Goal: Task Accomplishment & Management: Use online tool/utility

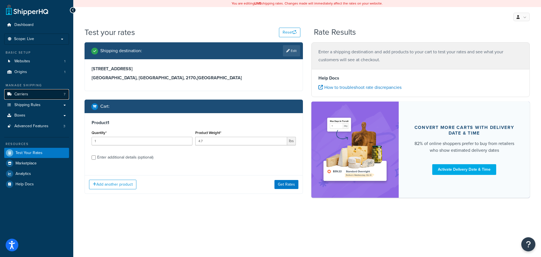
click at [34, 98] on link "Carriers 7" at bounding box center [36, 94] width 65 height 10
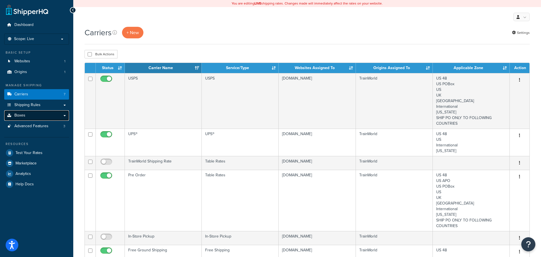
click at [20, 114] on span "Boxes" at bounding box center [19, 115] width 11 height 5
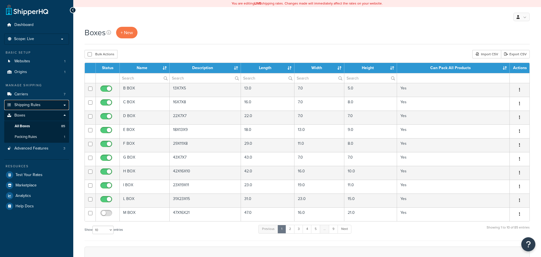
click at [36, 105] on span "Shipping Rules" at bounding box center [27, 105] width 26 height 5
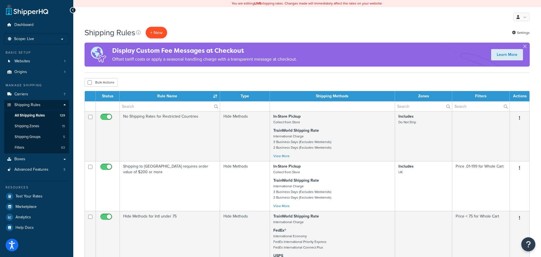
click at [158, 31] on p "+ New" at bounding box center [156, 33] width 21 height 12
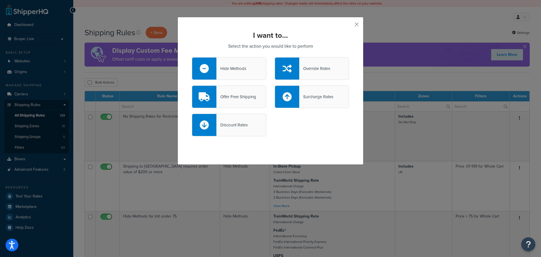
click at [309, 95] on div "Surcharge Rates" at bounding box center [316, 97] width 34 height 8
click at [0, 0] on input "Surcharge Rates" at bounding box center [0, 0] width 0 height 0
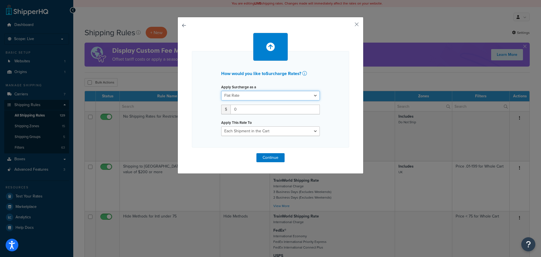
click at [293, 93] on select "Flat Rate Percentage Flat Rate & Percentage" at bounding box center [270, 96] width 99 height 10
click at [279, 110] on input "0" at bounding box center [275, 110] width 89 height 10
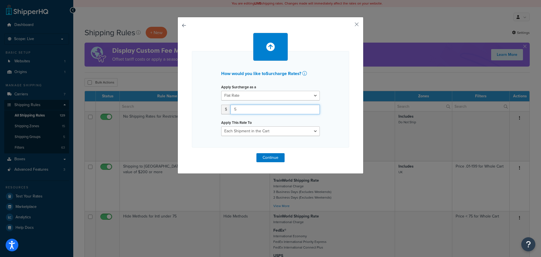
type input "5"
click at [280, 134] on select "Each Shipment in the Cart Each Shipping Group in the Cart Each Item within a Sh…" at bounding box center [270, 131] width 99 height 10
click at [221, 126] on select "Each Shipment in the Cart Each Shipping Group in the Cart Each Item within a Sh…" at bounding box center [270, 131] width 99 height 10
click at [275, 159] on button "Continue" at bounding box center [271, 157] width 28 height 9
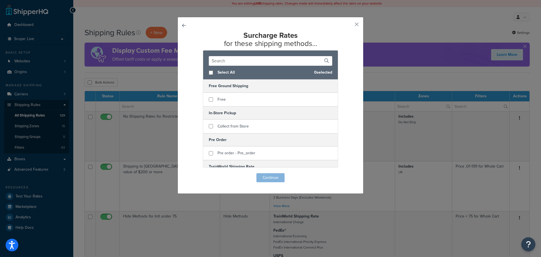
click at [238, 59] on input "text" at bounding box center [270, 61] width 123 height 10
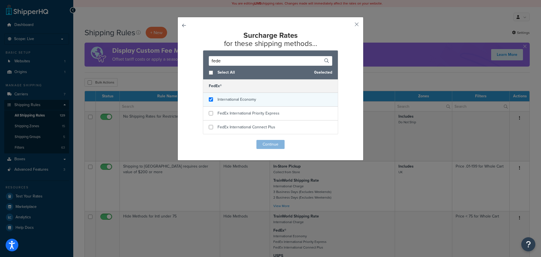
type input "fede"
click at [224, 100] on span "International Economy" at bounding box center [237, 99] width 39 height 6
checkbox input "true"
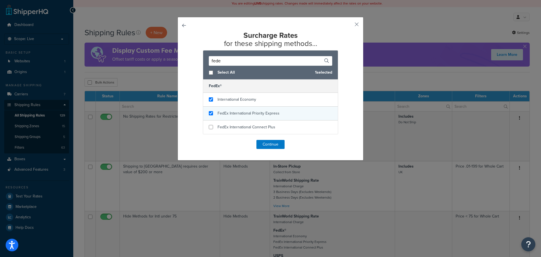
click at [225, 116] on div "FedEx International Priority Express" at bounding box center [249, 113] width 62 height 8
checkbox input "true"
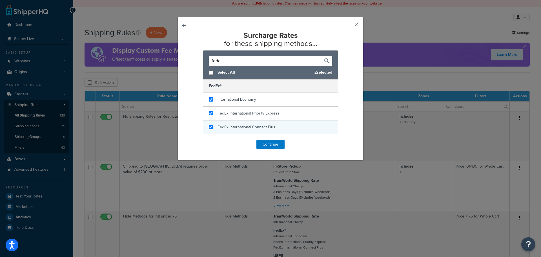
checkbox input "true"
click at [226, 122] on div "FedEx International Connect Plus" at bounding box center [270, 127] width 135 height 14
click at [274, 146] on button "Continue" at bounding box center [271, 144] width 28 height 9
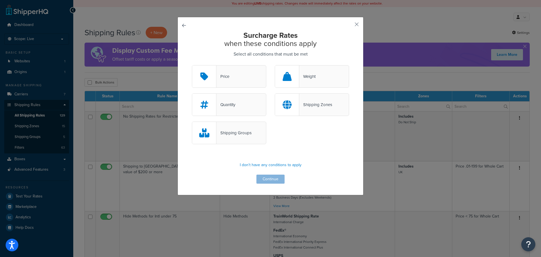
click at [274, 146] on div "Shipping Groups" at bounding box center [271, 135] width 166 height 28
click at [284, 164] on p "I don't have any conditions to apply" at bounding box center [270, 165] width 157 height 8
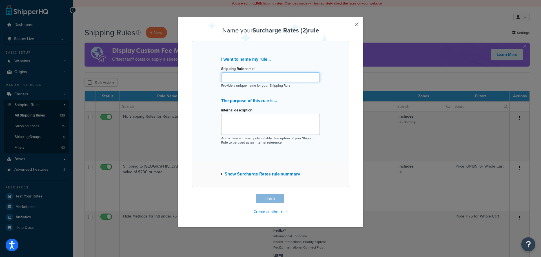
click at [249, 75] on input "Shipping Rule name *" at bounding box center [270, 77] width 99 height 10
type input "FEDEX PICK UP SURCHARGE"
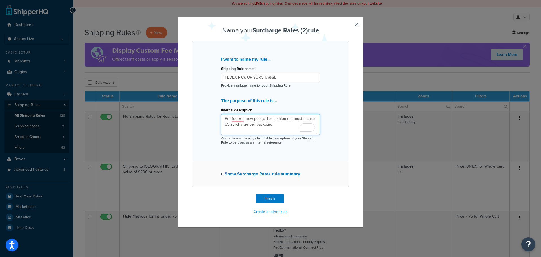
type textarea "Per fedex's new policy. Each shipment must incur a $5 surcharge per package."
click at [267, 174] on button "Show Surcharge Rates rule summary" at bounding box center [260, 174] width 80 height 8
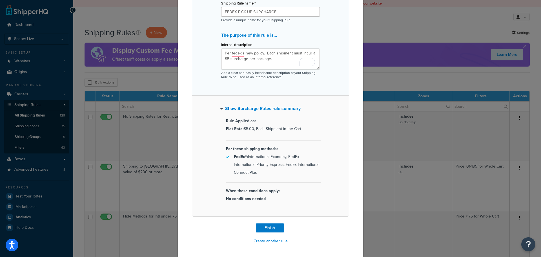
scroll to position [66, 0]
click at [278, 225] on button "Finish" at bounding box center [270, 227] width 28 height 9
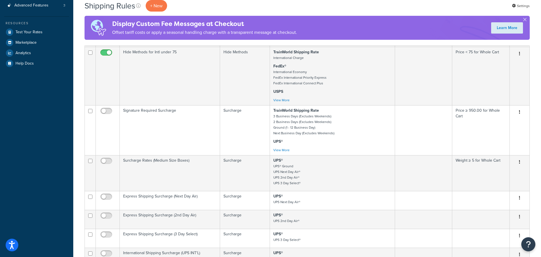
scroll to position [357, 0]
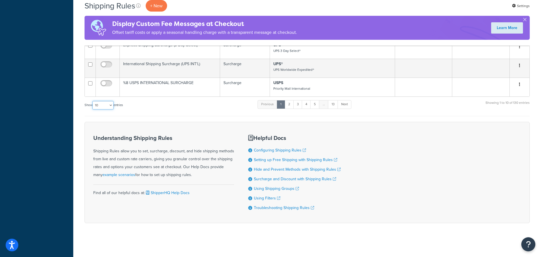
click at [101, 101] on select "10 15 25 50 100 1000" at bounding box center [102, 105] width 21 height 8
select select "1000"
click at [93, 101] on select "10 15 25 50 100 1000" at bounding box center [102, 105] width 21 height 8
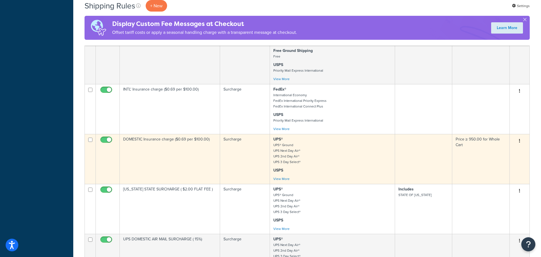
scroll to position [4074, 0]
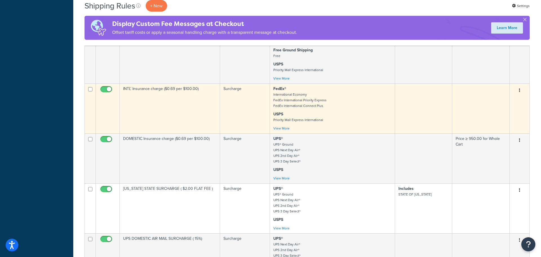
click at [363, 123] on p "USPS Priority Mail Express International" at bounding box center [332, 116] width 118 height 11
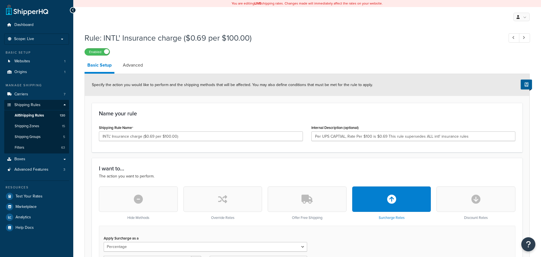
select select "PERCENTAGE"
select select "ORDER"
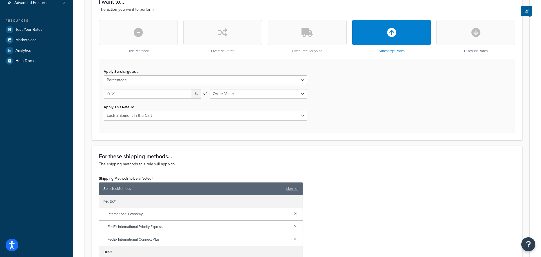
scroll to position [167, 0]
click at [304, 96] on select "Shipping Price Order Value" at bounding box center [259, 94] width 98 height 10
click at [375, 92] on div "Apply Surcharge as a Flat Rate Percentage Flat Rate & Percentage 0.69 % of: Shi…" at bounding box center [307, 96] width 417 height 74
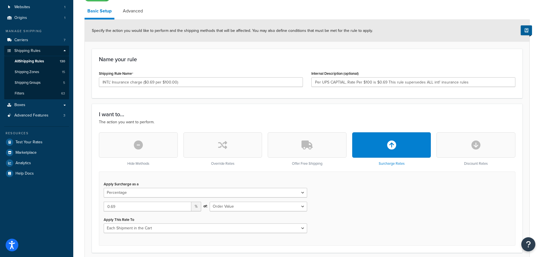
scroll to position [0, 0]
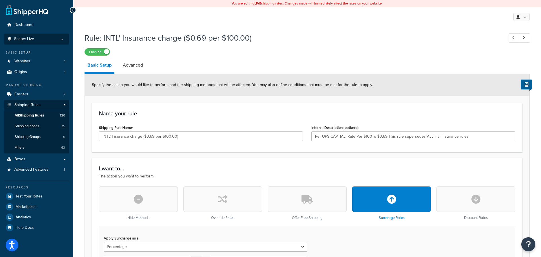
click at [50, 43] on li "Scope: Live" at bounding box center [36, 39] width 65 height 11
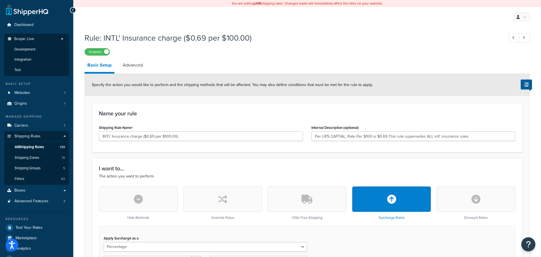
click at [40, 48] on li "Development" at bounding box center [36, 49] width 65 height 10
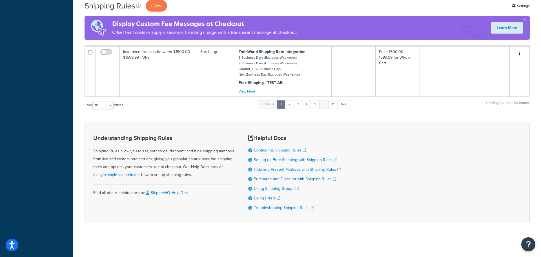
scroll to position [398, 0]
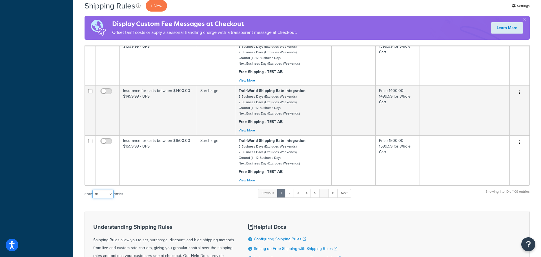
click at [105, 195] on select "10 15 25 50 100 1000" at bounding box center [102, 194] width 21 height 8
select select "1000"
click at [93, 194] on select "10 15 25 50 100 1000" at bounding box center [102, 194] width 21 height 8
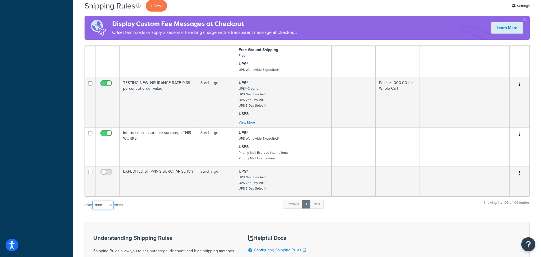
scroll to position [4101, 0]
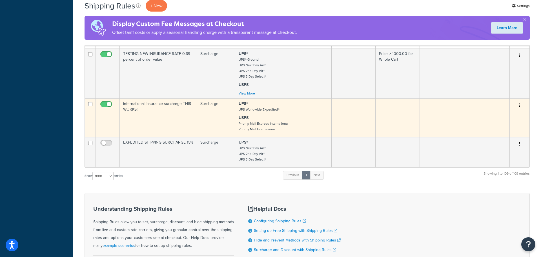
click at [441, 137] on td at bounding box center [465, 117] width 90 height 39
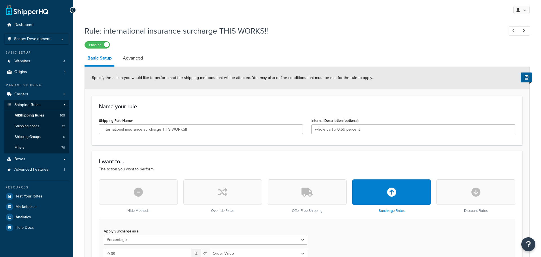
select select "PERCENTAGE"
select select "ORDER"
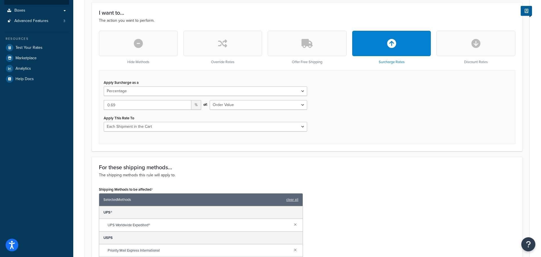
scroll to position [151, 0]
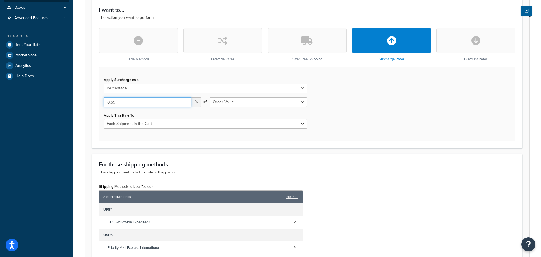
click at [152, 100] on input "0.69" at bounding box center [148, 102] width 88 height 10
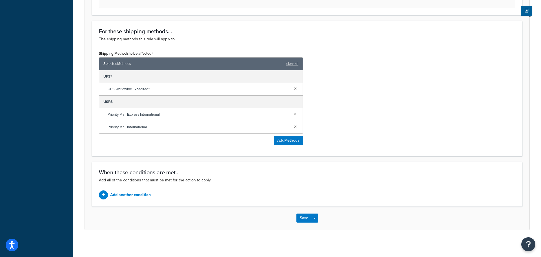
scroll to position [285, 0]
type input "0.75"
click at [305, 216] on button "Save" at bounding box center [304, 217] width 15 height 9
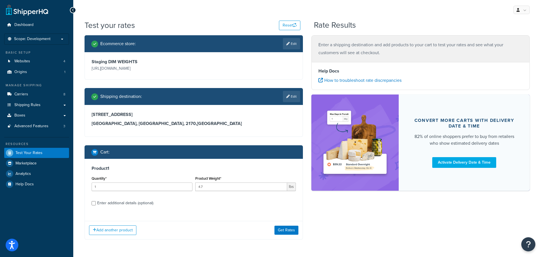
click at [120, 203] on div "Enter additional details (optional)" at bounding box center [125, 203] width 56 height 8
click at [96, 203] on input "Enter additional details (optional)" at bounding box center [94, 203] width 4 height 4
checkbox input "true"
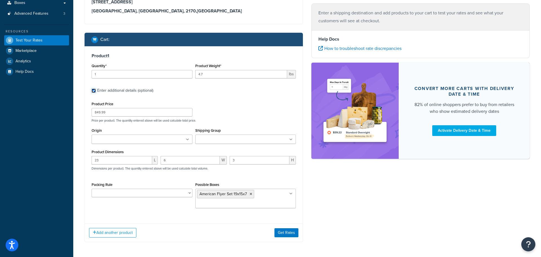
scroll to position [114, 0]
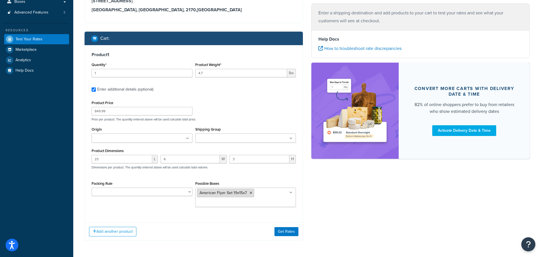
click at [251, 193] on icon at bounding box center [251, 192] width 3 height 3
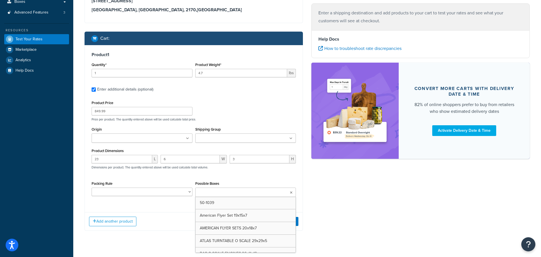
click at [253, 174] on div "23 L 6 W 3 H Dimensions per product. The quantity entered above will be used ca…" at bounding box center [193, 165] width 207 height 21
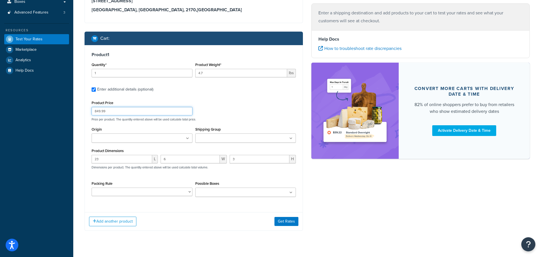
click at [142, 108] on input "849.99" at bounding box center [142, 111] width 101 height 8
click at [288, 223] on button "Get Rates" at bounding box center [287, 221] width 24 height 9
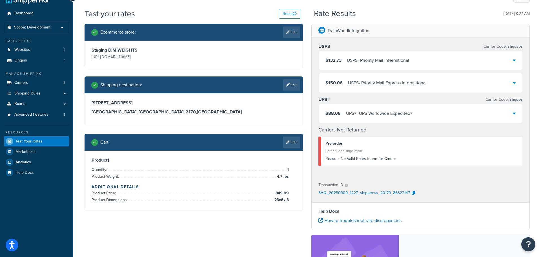
scroll to position [10, 0]
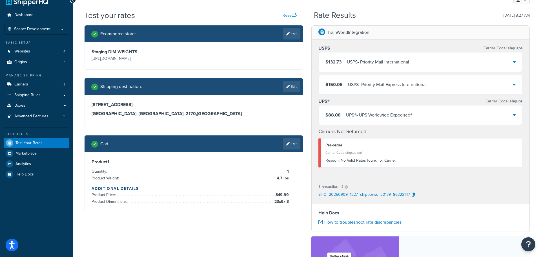
click at [374, 116] on div "UPS® - UPS Worldwide Expedited®" at bounding box center [379, 115] width 67 height 8
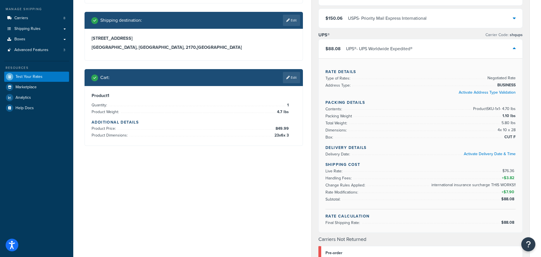
scroll to position [76, 0]
click at [296, 80] on link "Edit" at bounding box center [291, 77] width 17 height 11
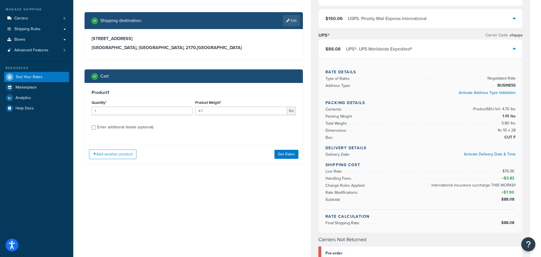
click at [106, 129] on div "Enter additional details (optional)" at bounding box center [125, 127] width 56 height 8
click at [96, 129] on input "Enter additional details (optional)" at bounding box center [94, 127] width 4 height 4
checkbox input "true"
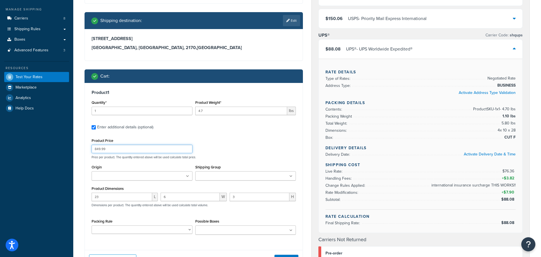
click at [151, 151] on input "849.99" at bounding box center [142, 149] width 101 height 8
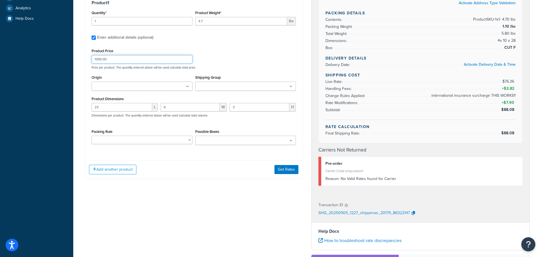
scroll to position [164, 0]
type input "1000.00"
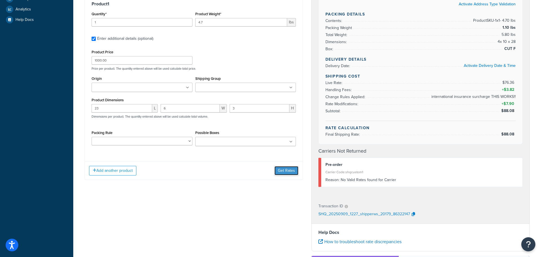
click at [280, 170] on button "Get Rates" at bounding box center [287, 170] width 24 height 9
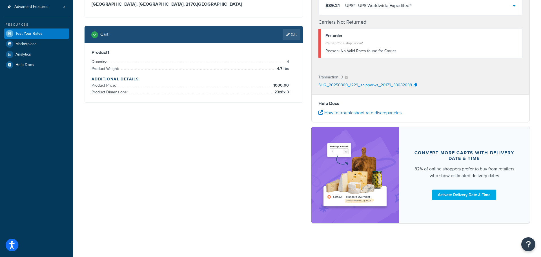
scroll to position [52, 0]
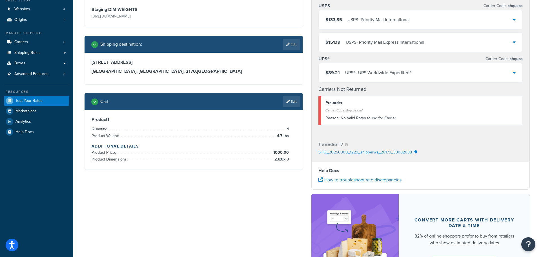
click at [362, 76] on div "UPS® - UPS Worldwide Expedited®" at bounding box center [378, 73] width 67 height 8
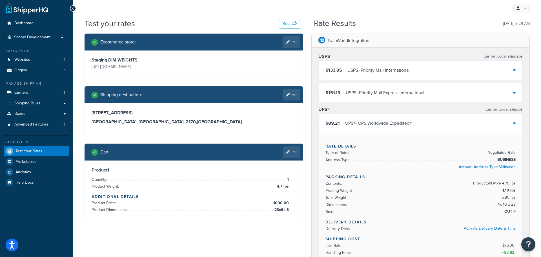
scroll to position [0, 0]
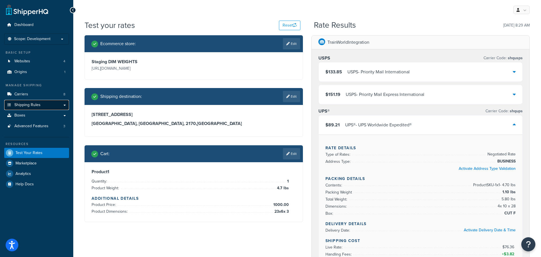
click at [40, 107] on link "Shipping Rules" at bounding box center [36, 105] width 65 height 10
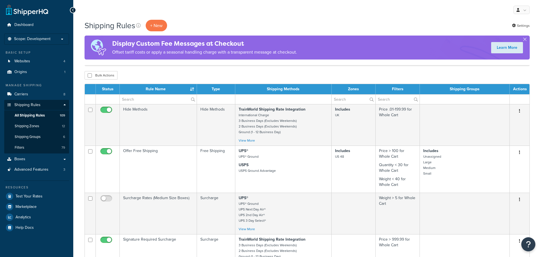
select select "1000"
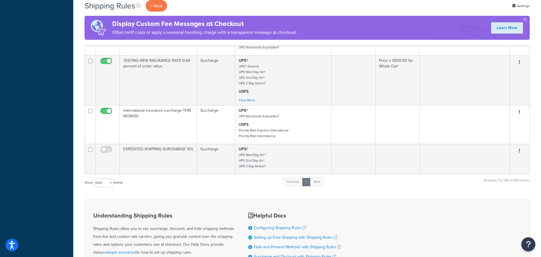
scroll to position [4094, 0]
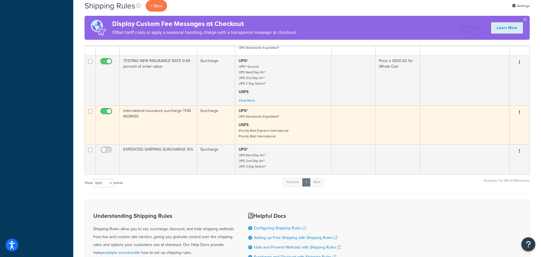
click at [206, 144] on td "Surcharge" at bounding box center [216, 124] width 38 height 39
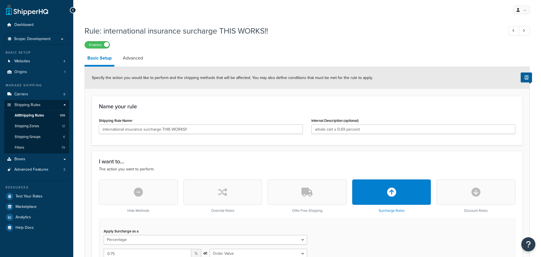
select select "PERCENTAGE"
select select "ORDER"
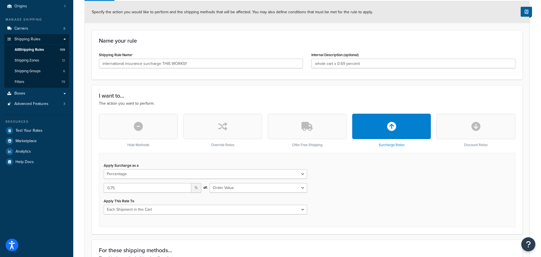
scroll to position [66, 0]
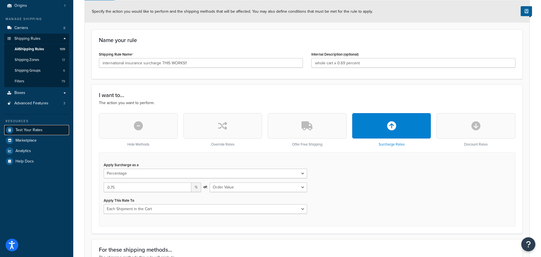
click at [29, 130] on span "Test Your Rates" at bounding box center [29, 130] width 27 height 5
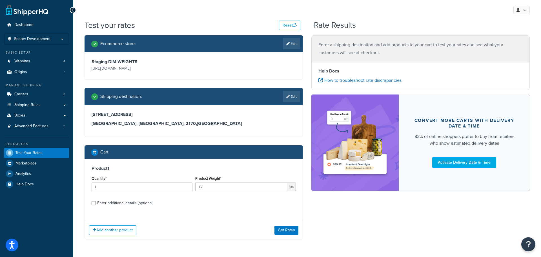
scroll to position [19, 0]
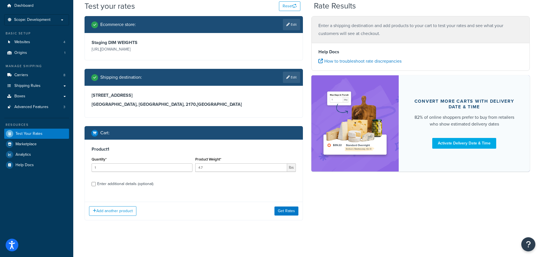
click at [126, 185] on div "Enter additional details (optional)" at bounding box center [125, 184] width 56 height 8
click at [96, 185] on input "Enter additional details (optional)" at bounding box center [94, 184] width 4 height 4
checkbox input "true"
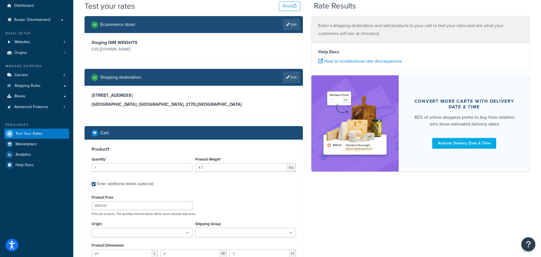
scroll to position [124, 0]
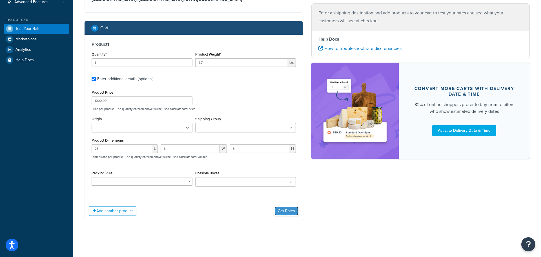
click at [290, 214] on button "Get Rates" at bounding box center [287, 210] width 24 height 9
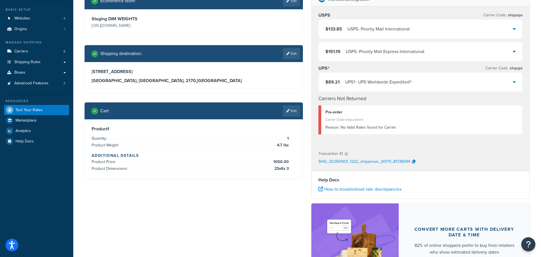
scroll to position [40, 0]
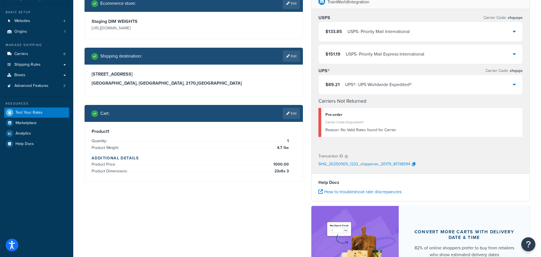
click at [394, 89] on div "UPS® - UPS Worldwide Expedited®" at bounding box center [378, 85] width 67 height 8
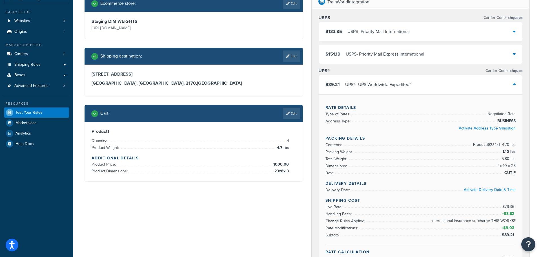
click at [394, 89] on div "UPS® - UPS Worldwide Expedited®" at bounding box center [378, 85] width 67 height 8
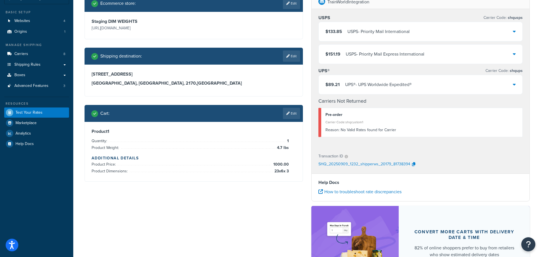
click at [395, 90] on div "$89.21 UPS® - UPS Worldwide Expedited®" at bounding box center [421, 84] width 204 height 19
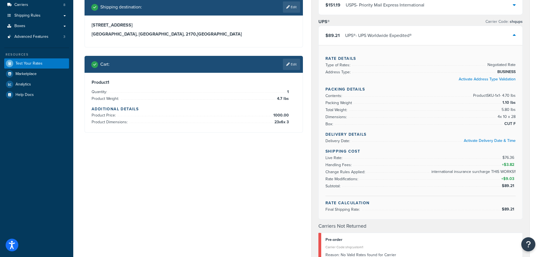
scroll to position [90, 0]
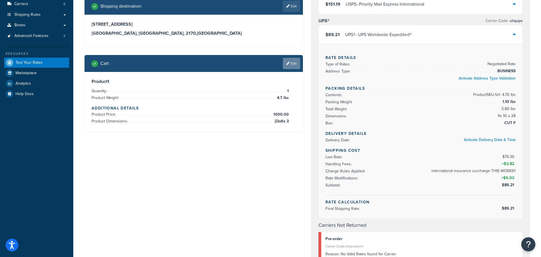
click at [289, 62] on link "Edit" at bounding box center [291, 63] width 17 height 11
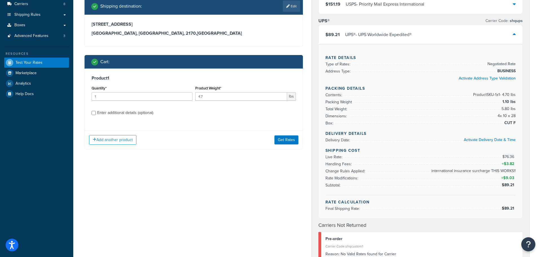
click at [96, 113] on div "Enter additional details (optional)" at bounding box center [194, 112] width 204 height 9
click at [95, 113] on input "Enter additional details (optional)" at bounding box center [94, 113] width 4 height 4
checkbox input "true"
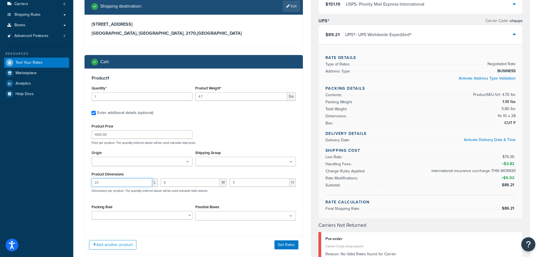
click at [125, 182] on input "23" at bounding box center [122, 182] width 61 height 8
type input "0"
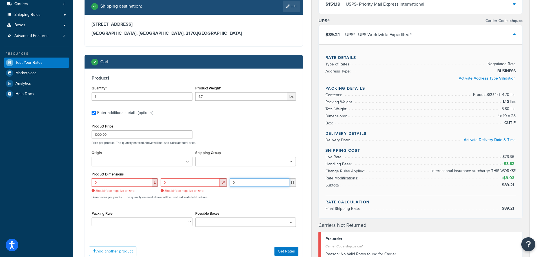
type input "0"
click at [244, 136] on div "Product Price 1000.00 Price per product. The quantity entered above will be use…" at bounding box center [193, 133] width 207 height 22
click at [127, 180] on input "0" at bounding box center [122, 182] width 61 height 8
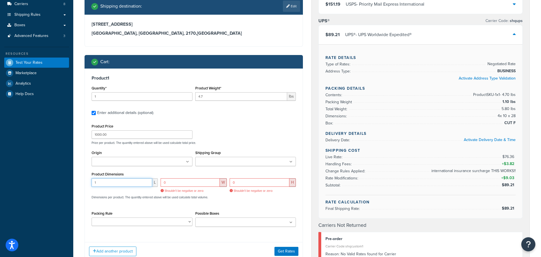
type input "1"
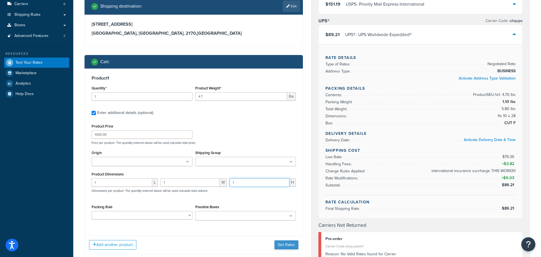
type input "1"
click at [289, 246] on button "Get Rates" at bounding box center [287, 244] width 24 height 9
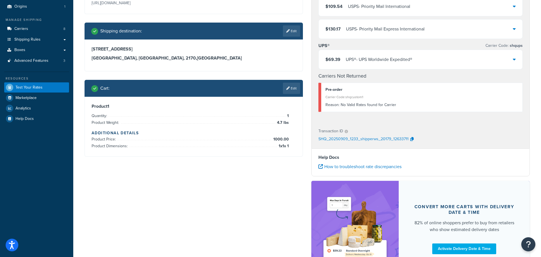
scroll to position [65, 0]
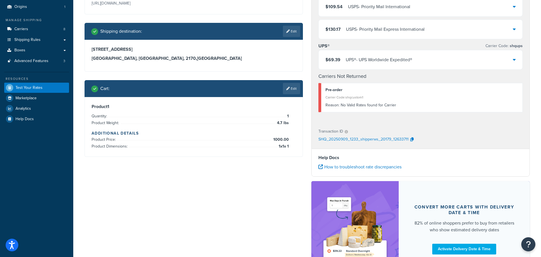
click at [375, 61] on div "UPS® - UPS Worldwide Expedited®" at bounding box center [379, 60] width 67 height 8
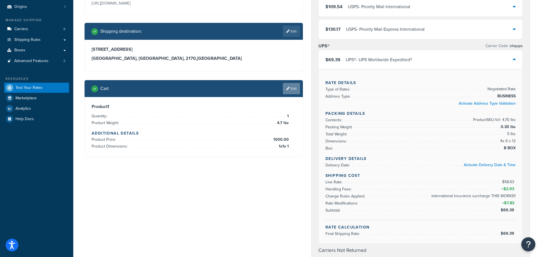
click at [299, 84] on link "Edit" at bounding box center [291, 88] width 17 height 11
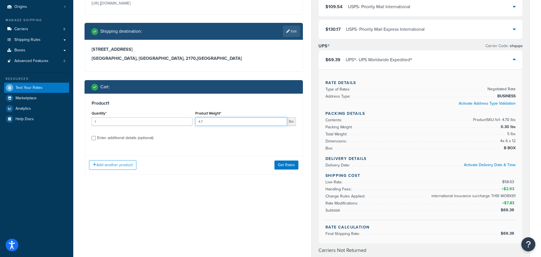
click at [212, 117] on input "4.7" at bounding box center [241, 121] width 92 height 8
type input "4"
type input "1"
click at [290, 167] on button "Get Rates" at bounding box center [287, 164] width 24 height 9
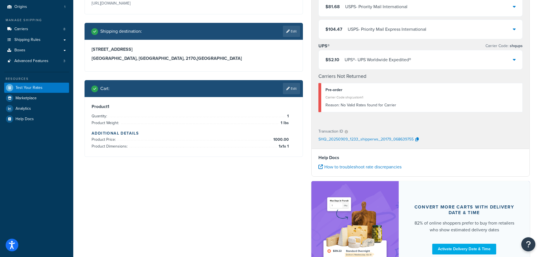
click at [379, 66] on div "$52.10 UPS® - UPS Worldwide Expedited®" at bounding box center [421, 59] width 204 height 19
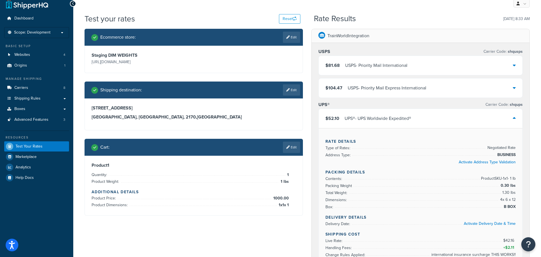
scroll to position [0, 0]
